Goal: Navigation & Orientation: Go to known website

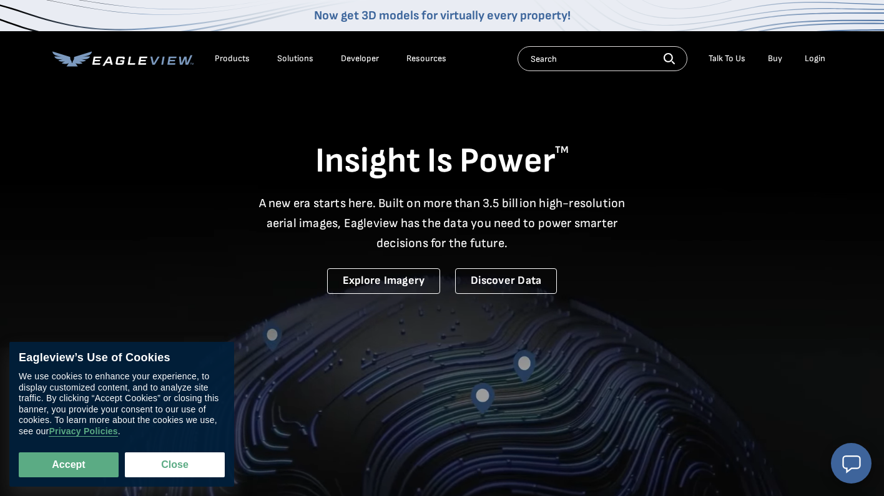
click at [827, 74] on div "Products Solutions Developer Resources Search Talk To Us Buy Login" at bounding box center [441, 58] width 779 height 55
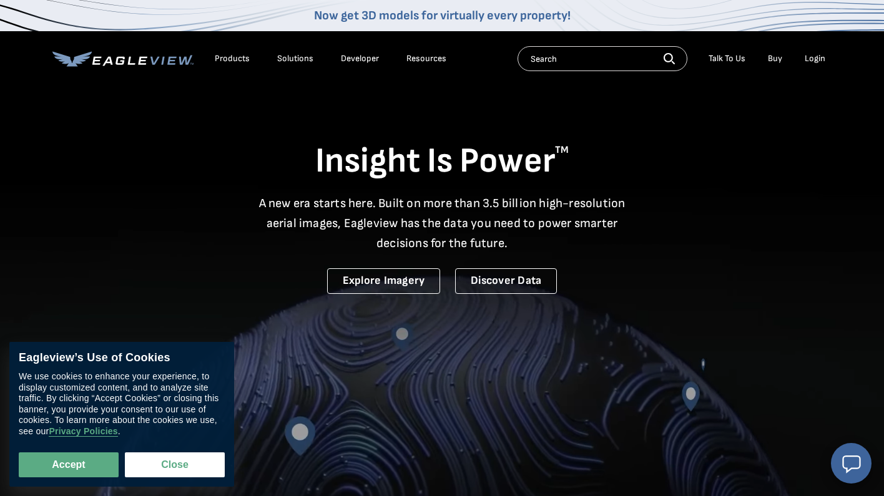
click at [819, 61] on div "Login" at bounding box center [814, 58] width 21 height 11
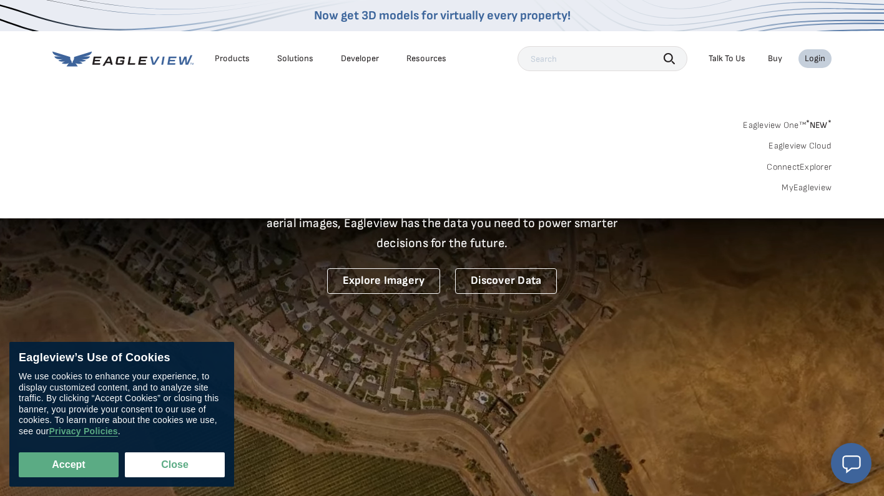
click at [819, 61] on div "Login" at bounding box center [814, 58] width 21 height 11
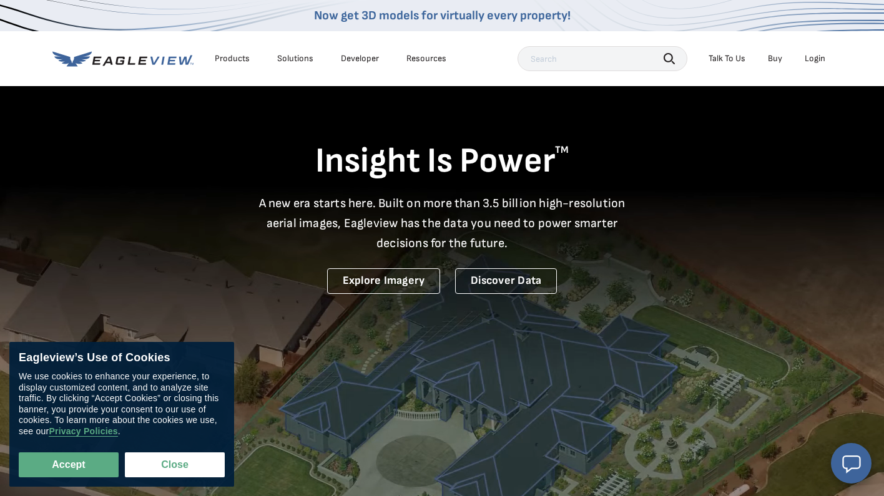
click at [819, 61] on div "Login" at bounding box center [814, 58] width 21 height 11
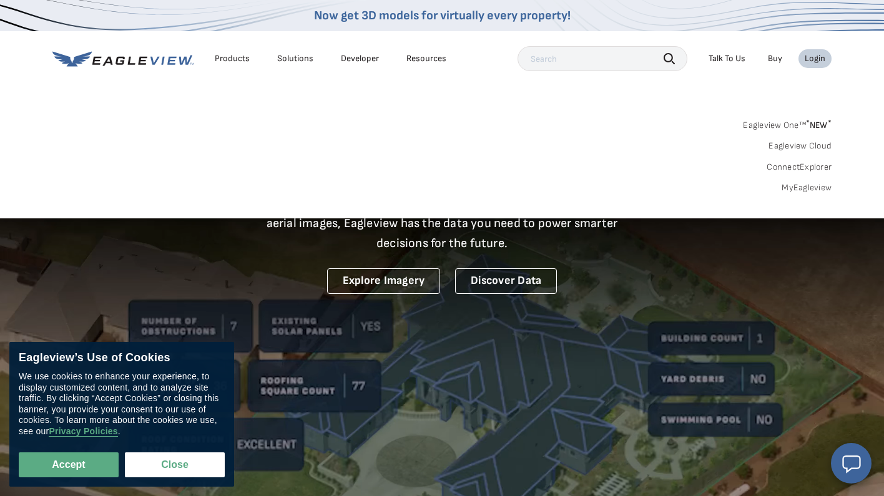
click at [784, 125] on link "Eagleview One™ * NEW *" at bounding box center [787, 123] width 89 height 14
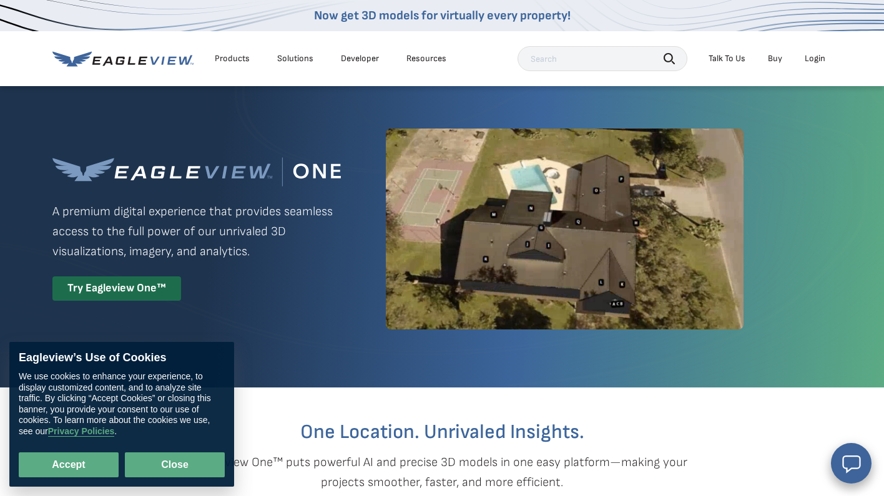
click at [158, 466] on button "Close" at bounding box center [175, 464] width 100 height 25
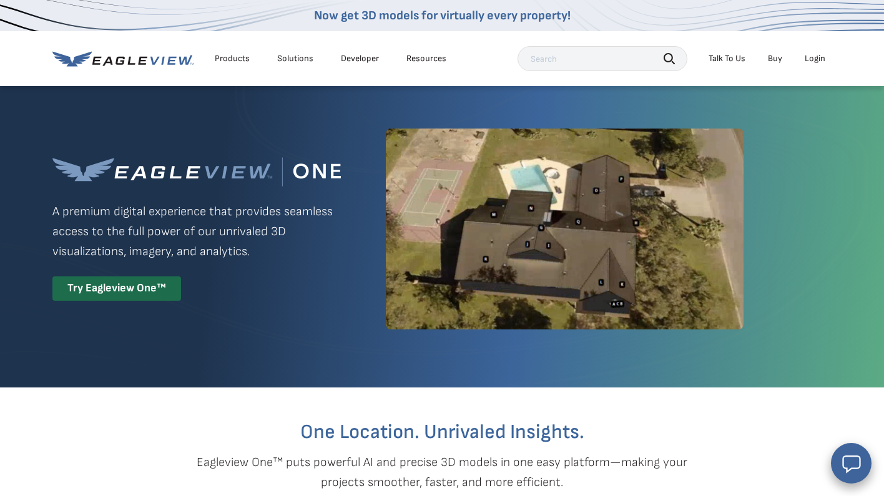
click at [822, 61] on div "Login" at bounding box center [814, 58] width 21 height 11
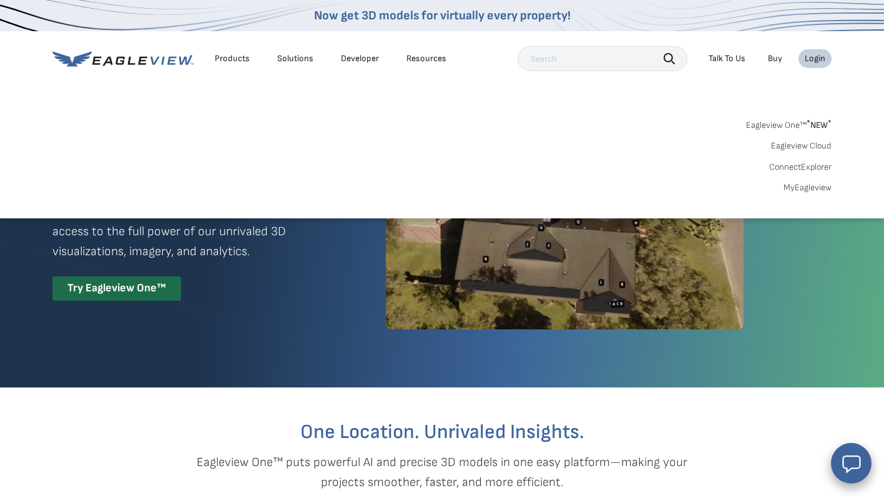
click at [794, 123] on link "Eagleview One™ * NEW *" at bounding box center [788, 123] width 85 height 14
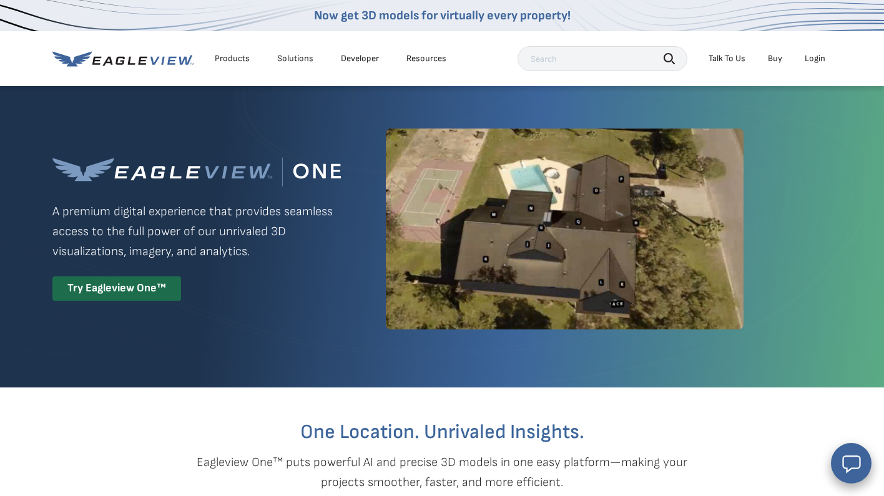
click at [814, 61] on div "Login" at bounding box center [814, 58] width 21 height 11
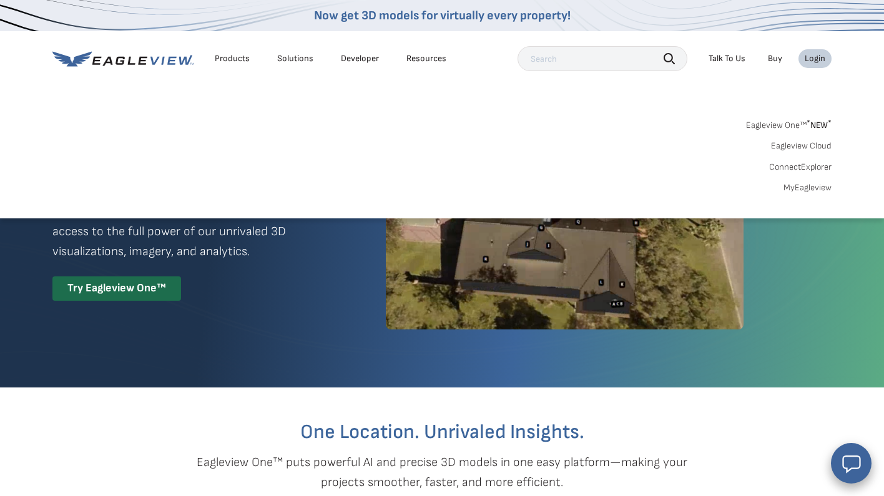
click at [806, 187] on link "MyEagleview" at bounding box center [807, 187] width 48 height 11
